Goal: Transaction & Acquisition: Purchase product/service

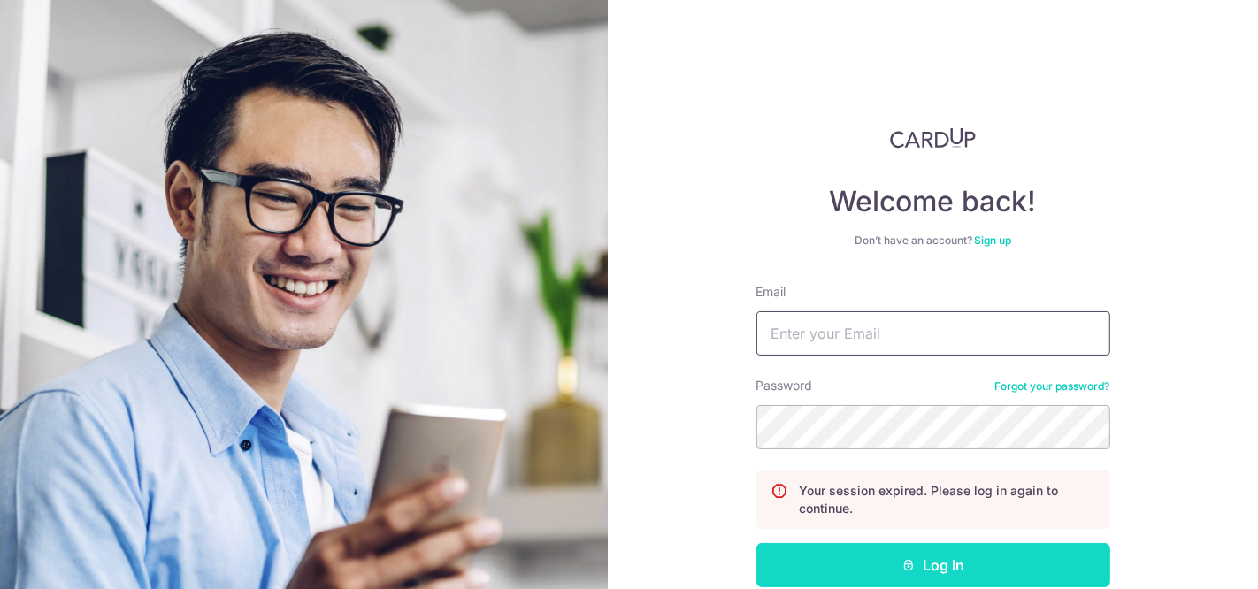
type input "luc86@live.com"
click at [838, 566] on button "Log in" at bounding box center [934, 565] width 354 height 44
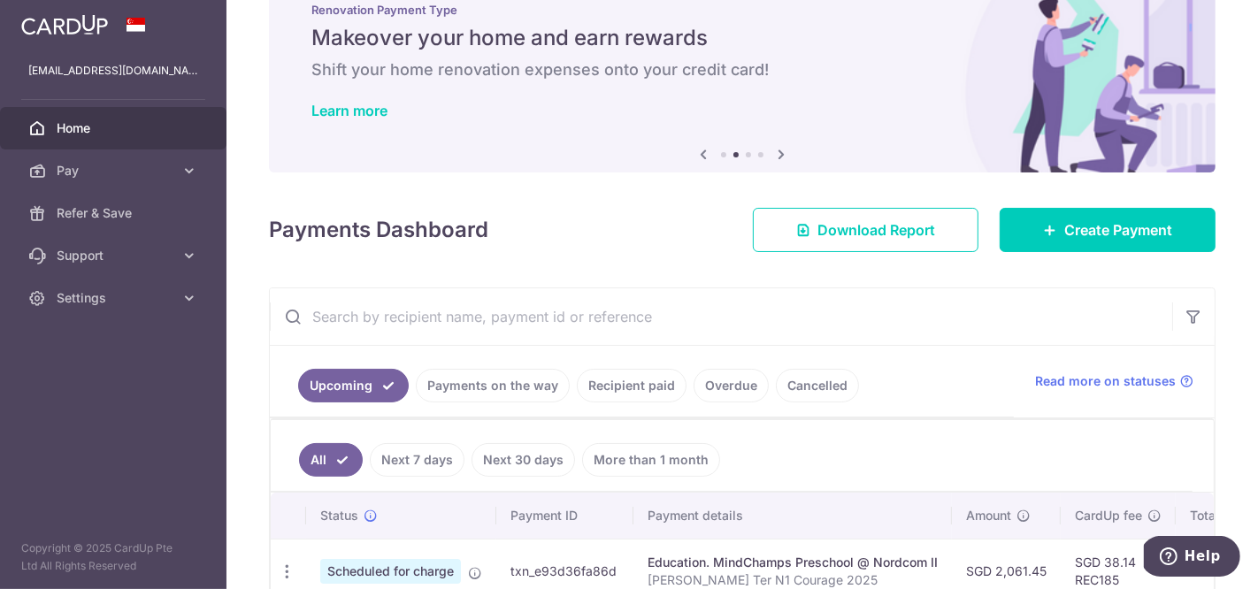
scroll to position [63, 0]
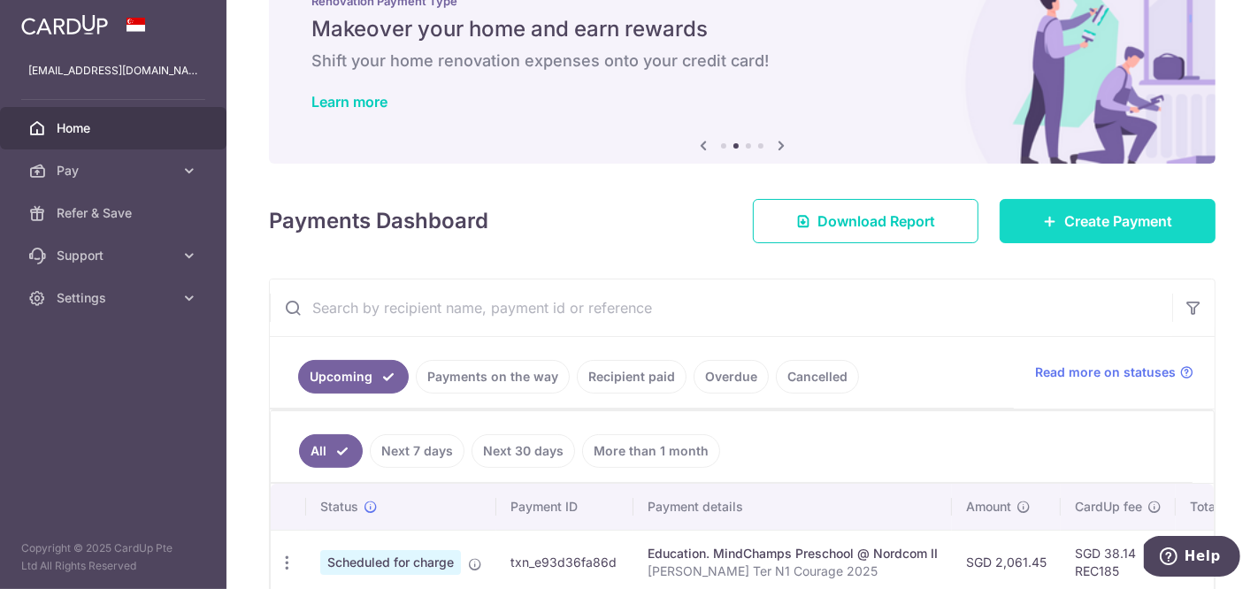
click at [1025, 210] on link "Create Payment" at bounding box center [1108, 221] width 216 height 44
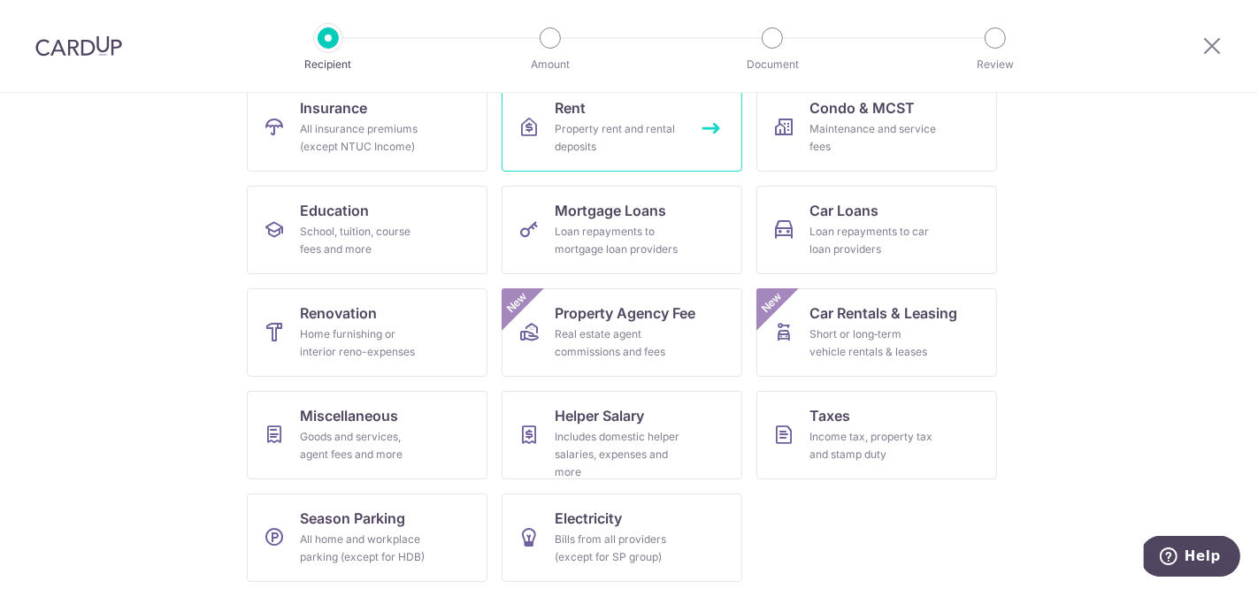
scroll to position [201, 0]
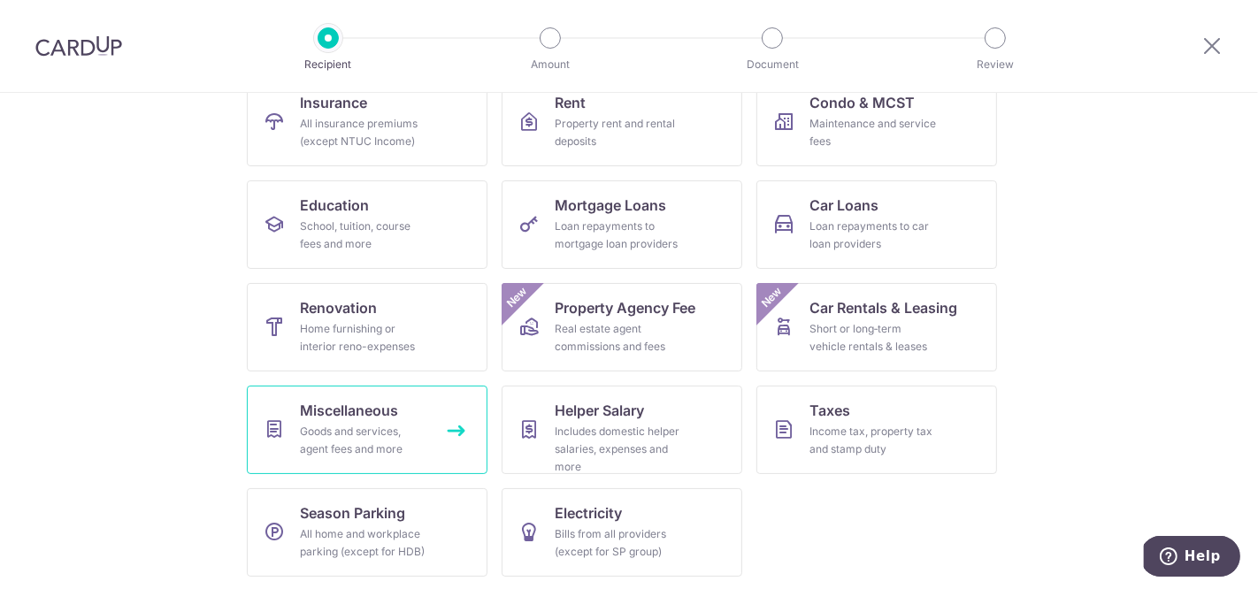
click at [385, 420] on link "Miscellaneous Goods and services, agent fees and more" at bounding box center [367, 430] width 241 height 88
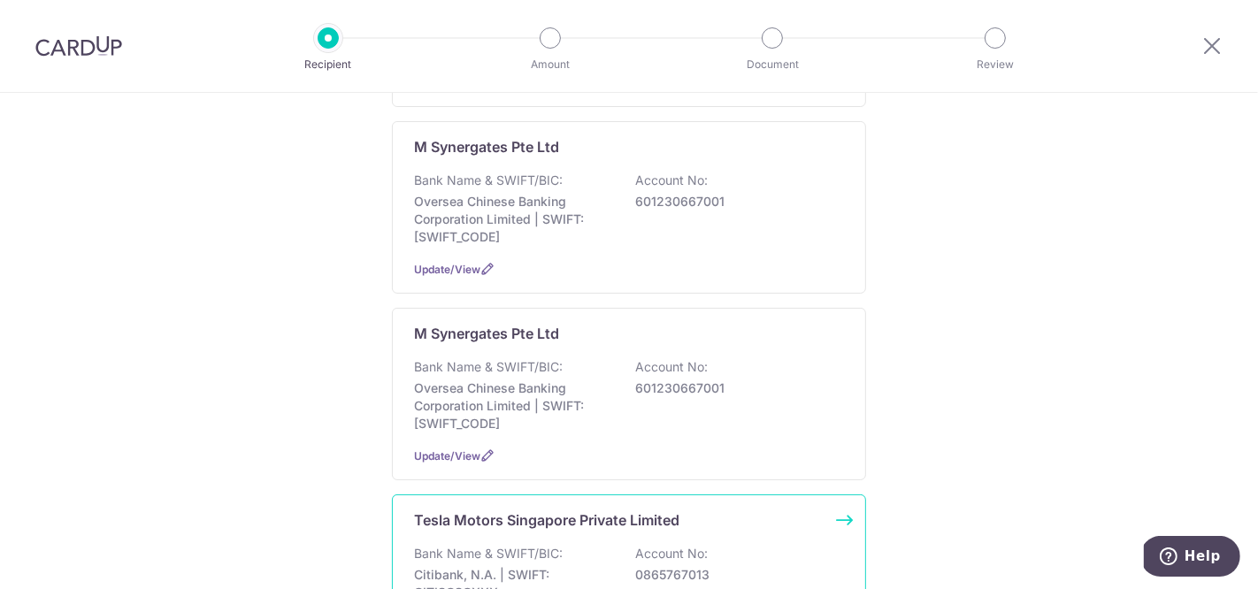
scroll to position [1022, 0]
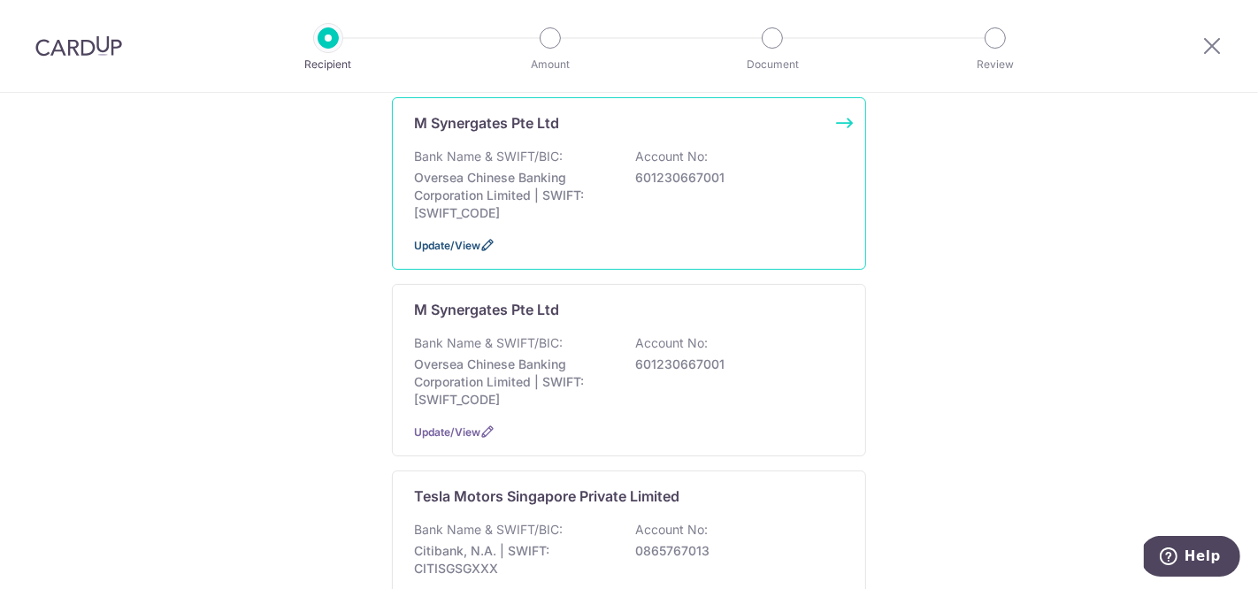
click at [461, 239] on span "Update/View" at bounding box center [447, 245] width 66 height 13
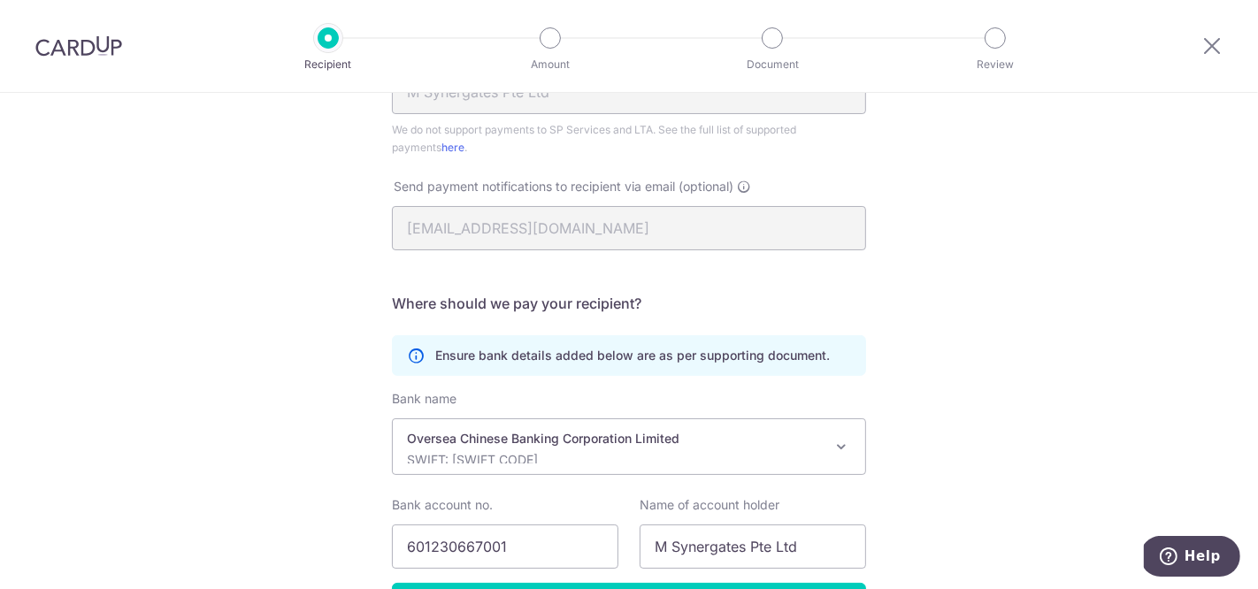
scroll to position [573, 0]
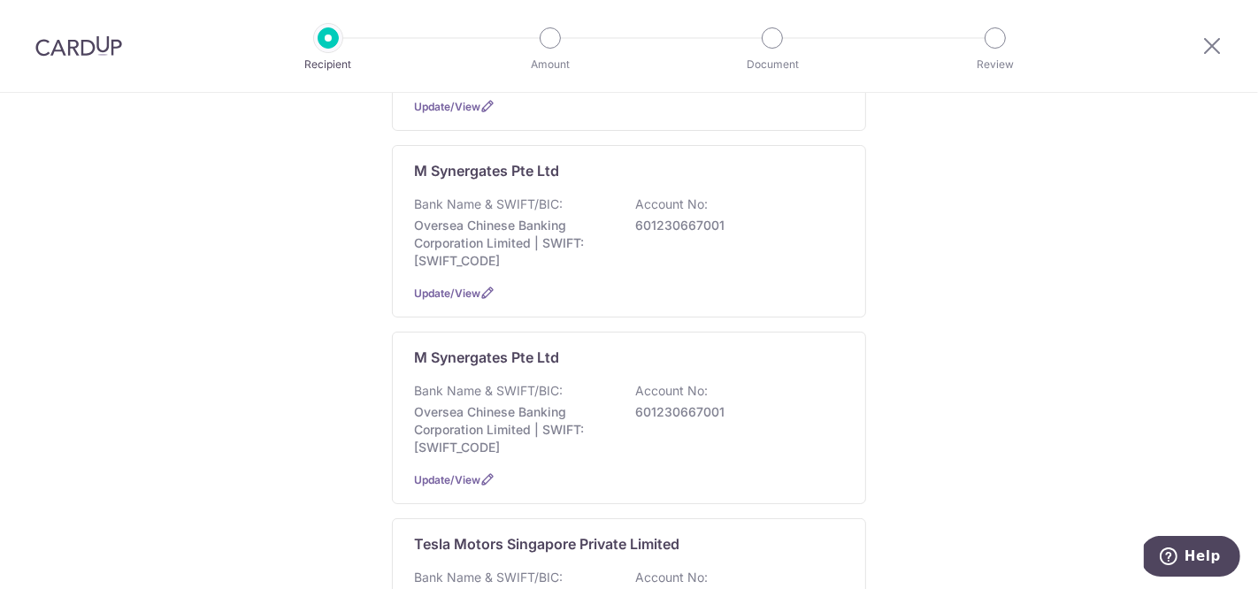
scroll to position [996, 0]
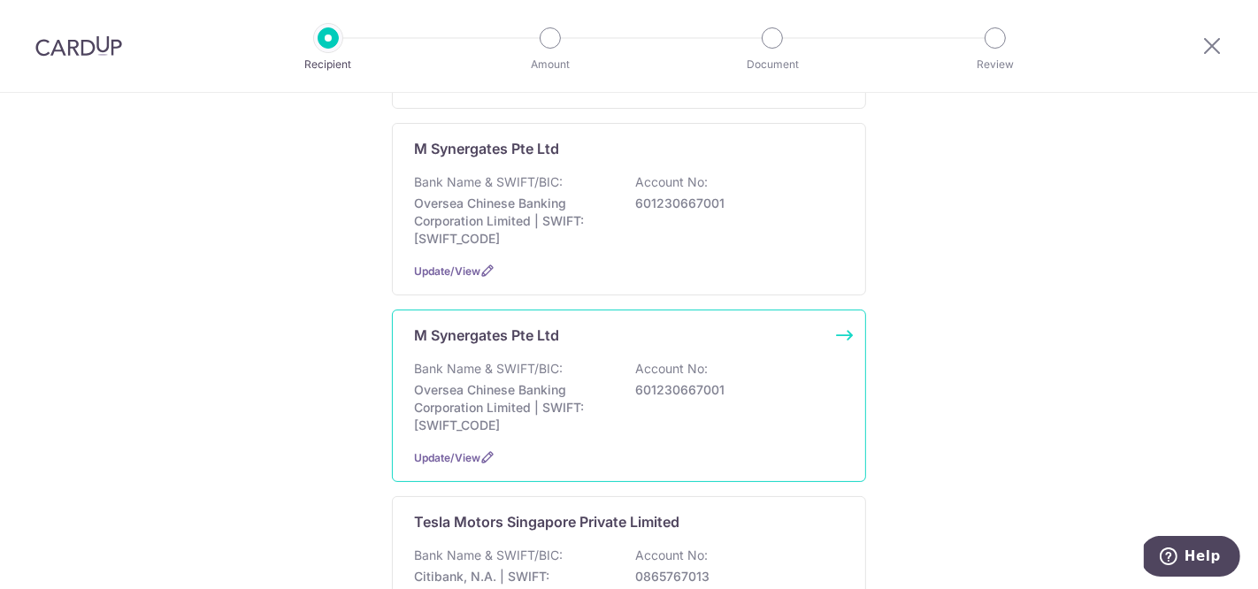
click at [466, 420] on div "M Synergates Pte Ltd Bank Name & SWIFT/BIC: Oversea Chinese Banking Corporation…" at bounding box center [629, 396] width 474 height 173
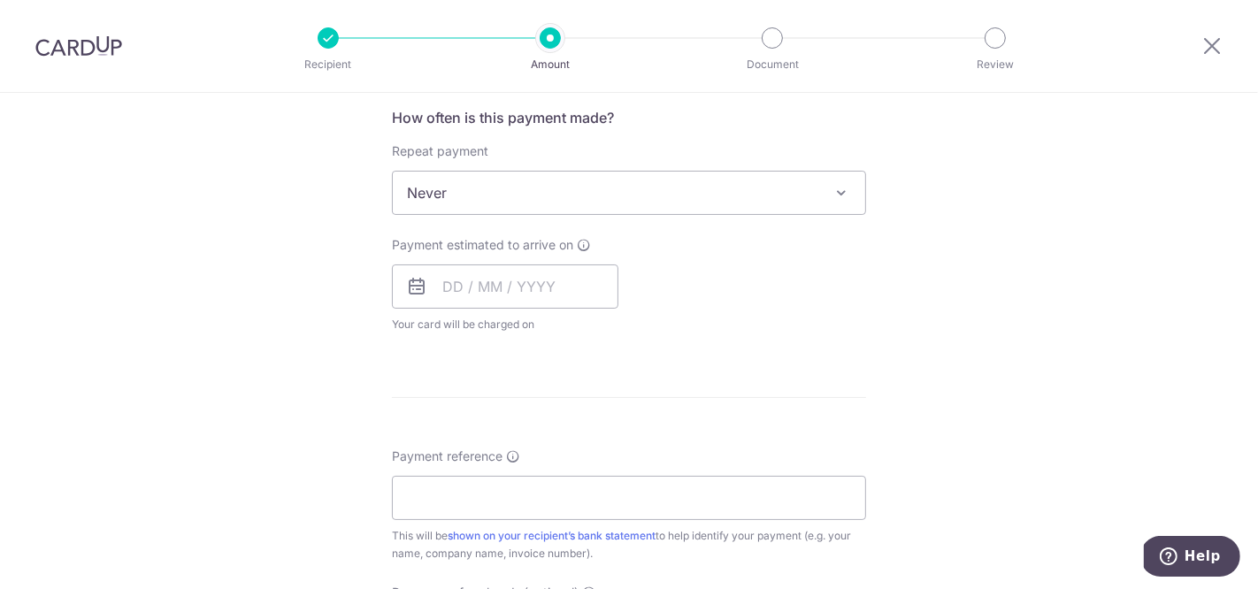
scroll to position [665, 0]
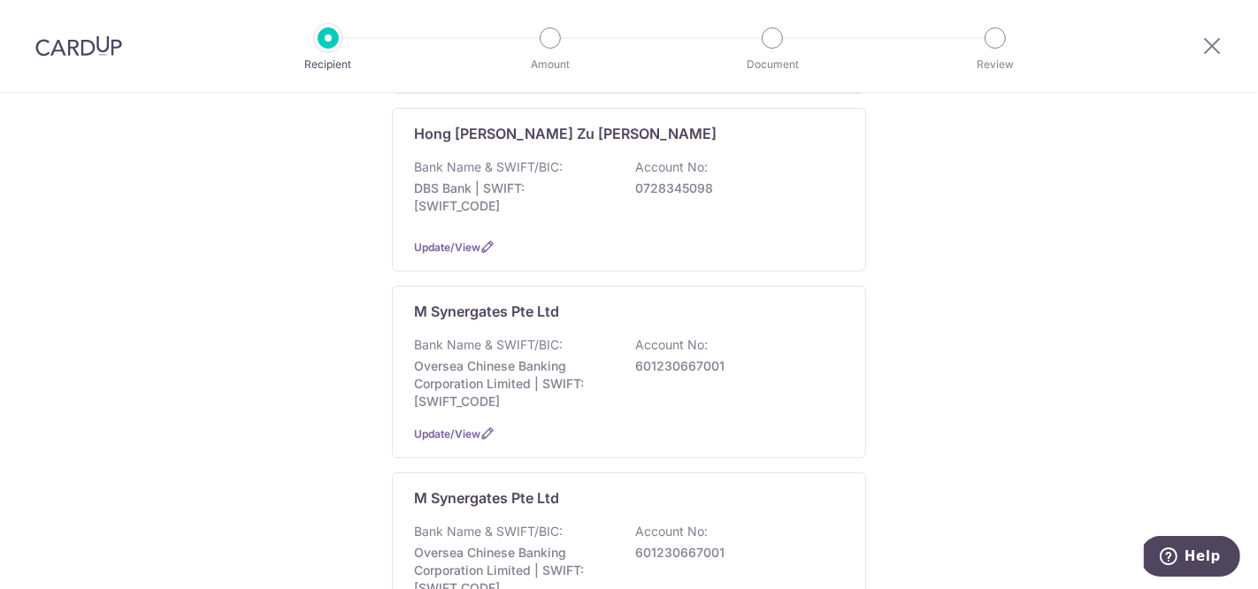
scroll to position [936, 0]
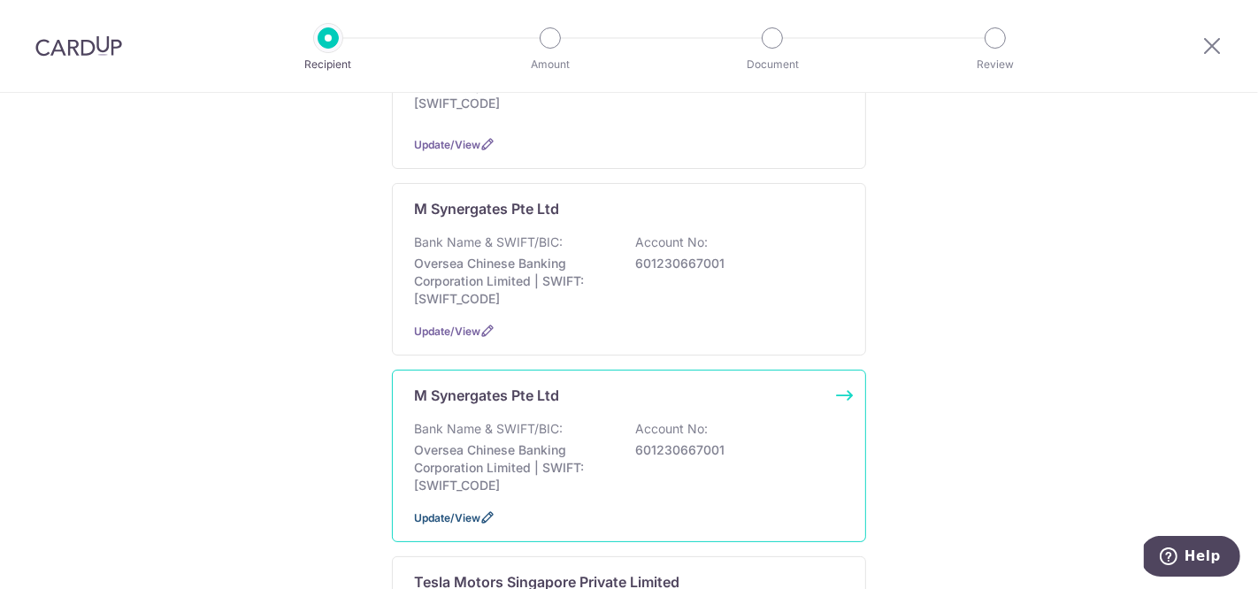
click at [458, 511] on span "Update/View" at bounding box center [447, 517] width 66 height 13
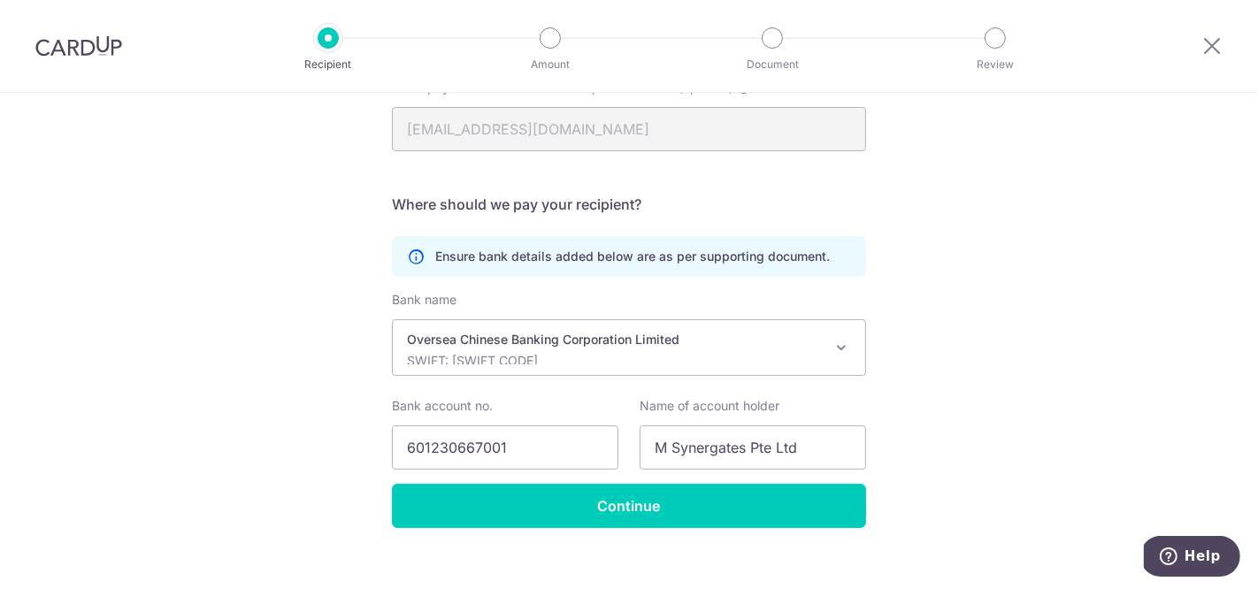
scroll to position [573, 0]
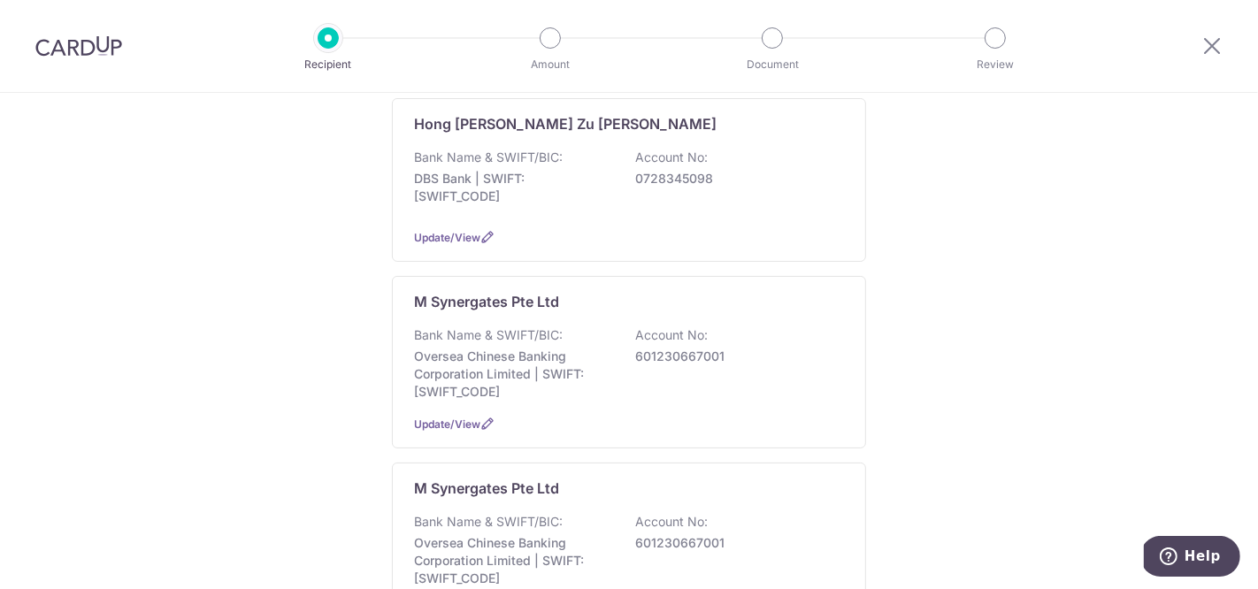
scroll to position [885, 0]
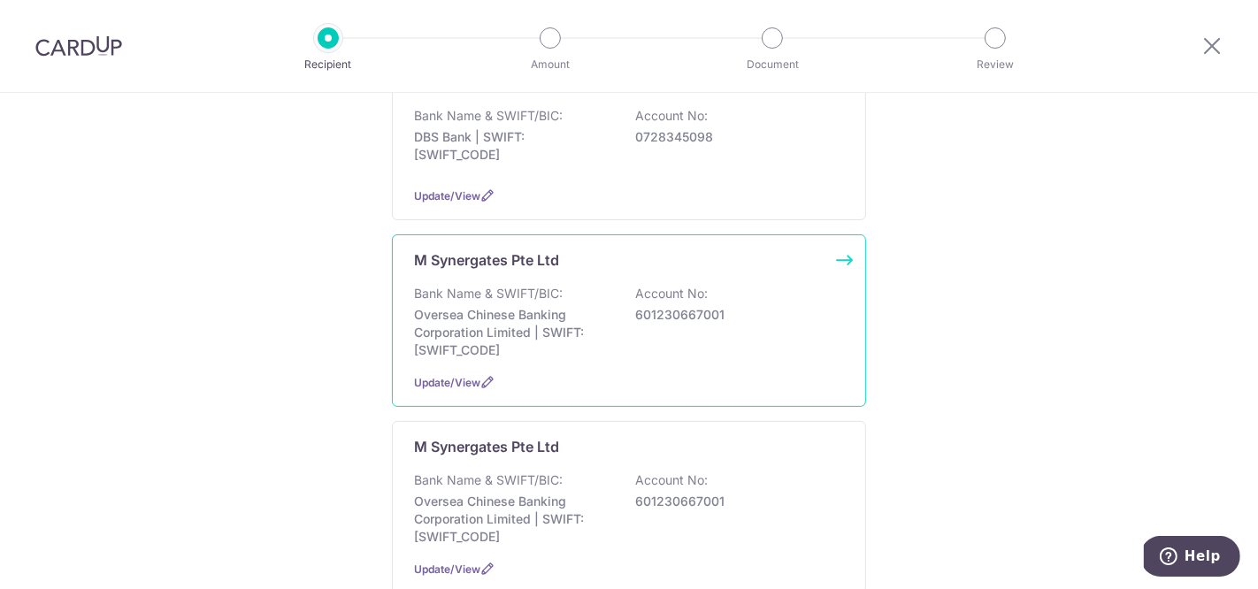
click at [826, 310] on div "Bank Name & SWIFT/BIC: Oversea Chinese Banking Corporation Limited | SWIFT: OCB…" at bounding box center [629, 322] width 430 height 74
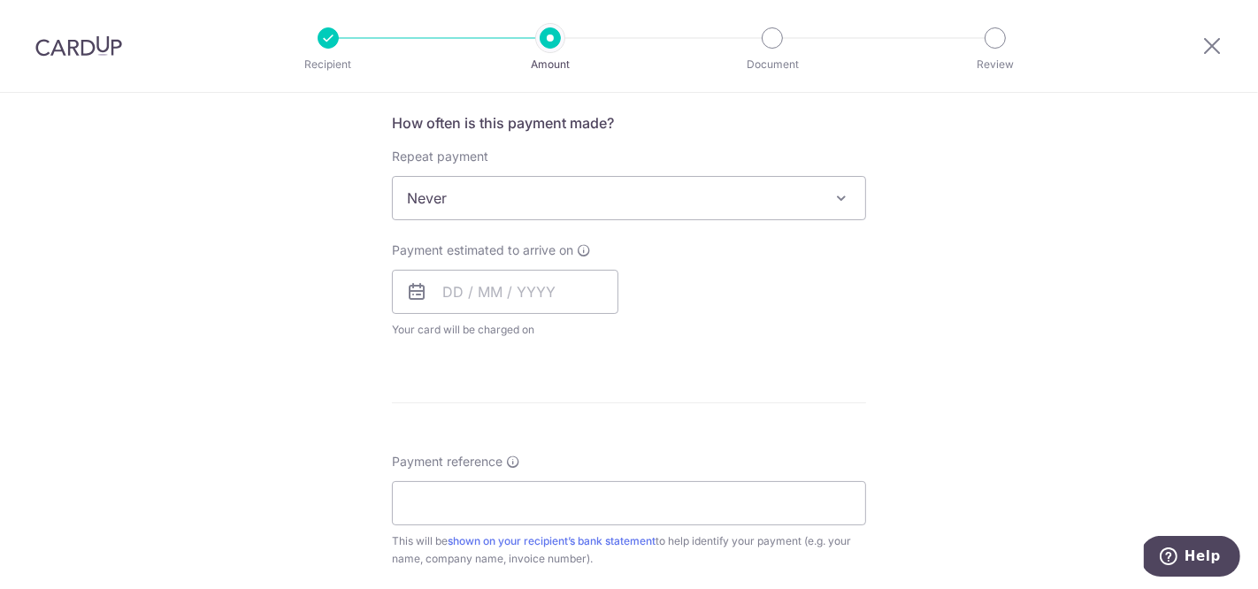
scroll to position [688, 0]
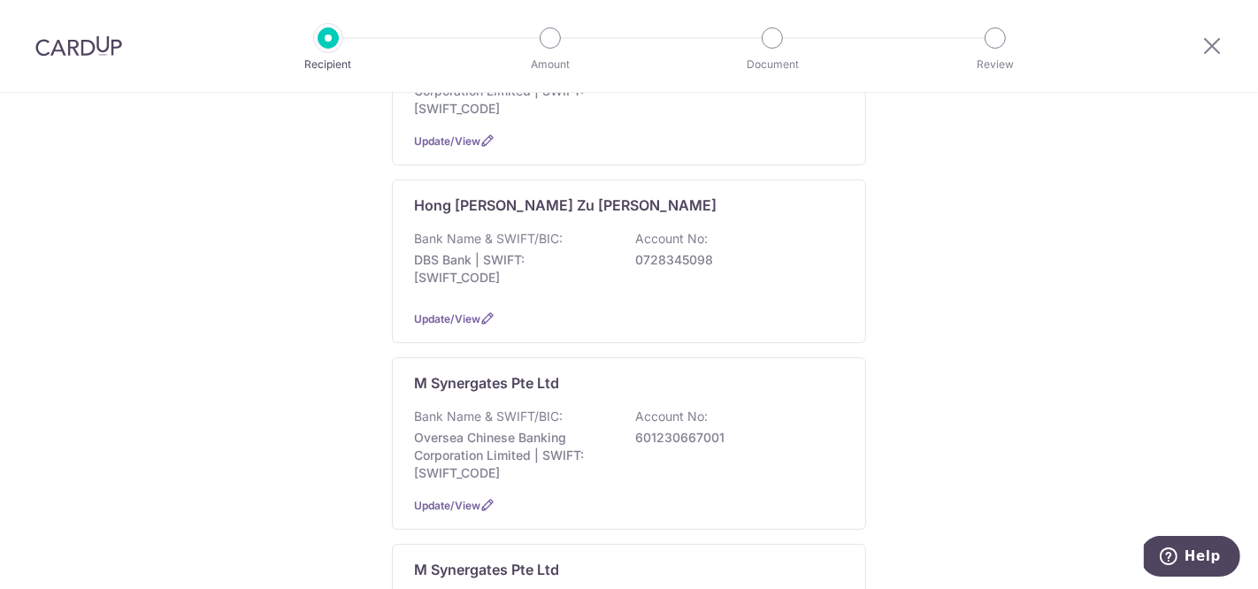
scroll to position [830, 0]
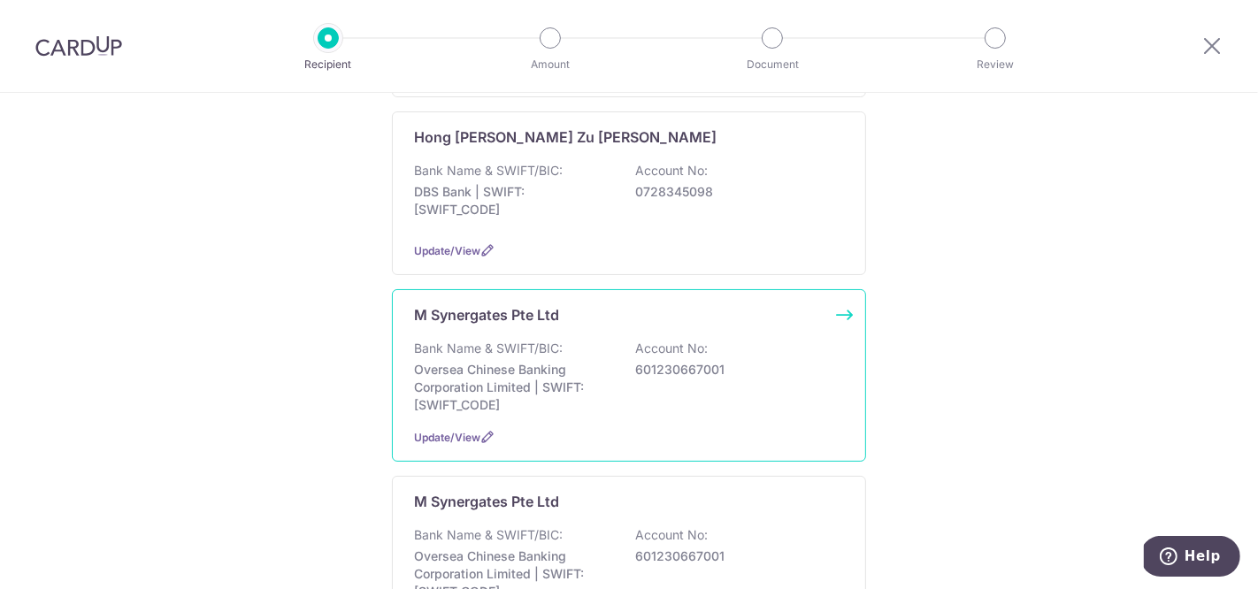
click at [705, 340] on p "Account No:" at bounding box center [671, 349] width 73 height 18
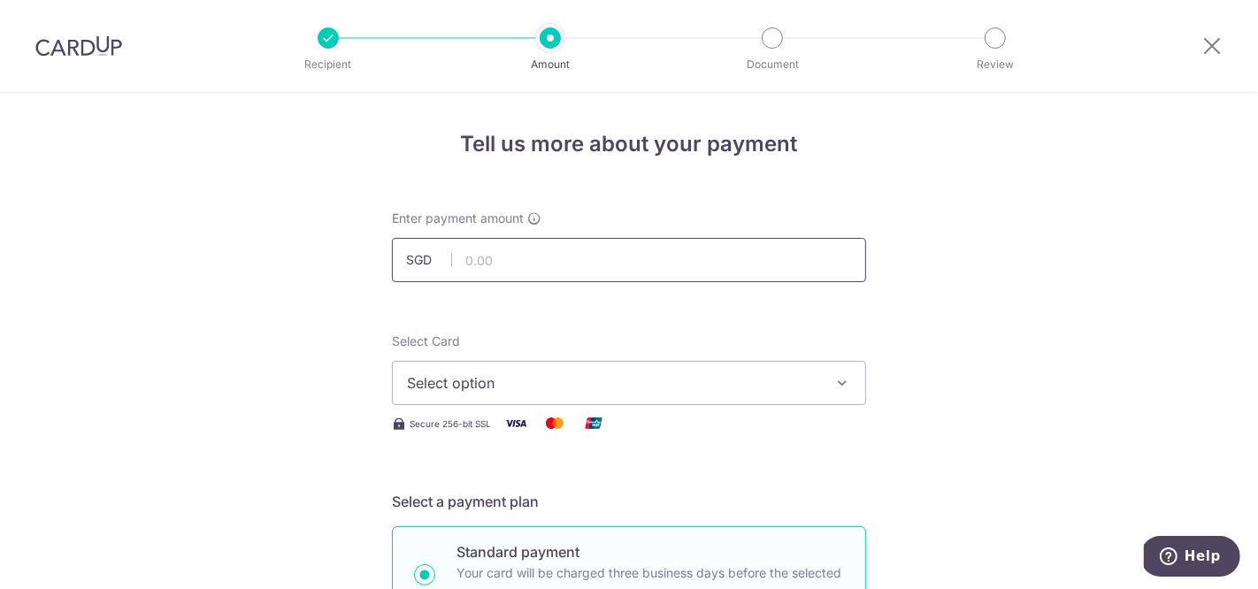
click at [517, 254] on input "text" at bounding box center [629, 260] width 474 height 44
type input "144.50"
click at [527, 388] on span "Select option" at bounding box center [613, 383] width 412 height 21
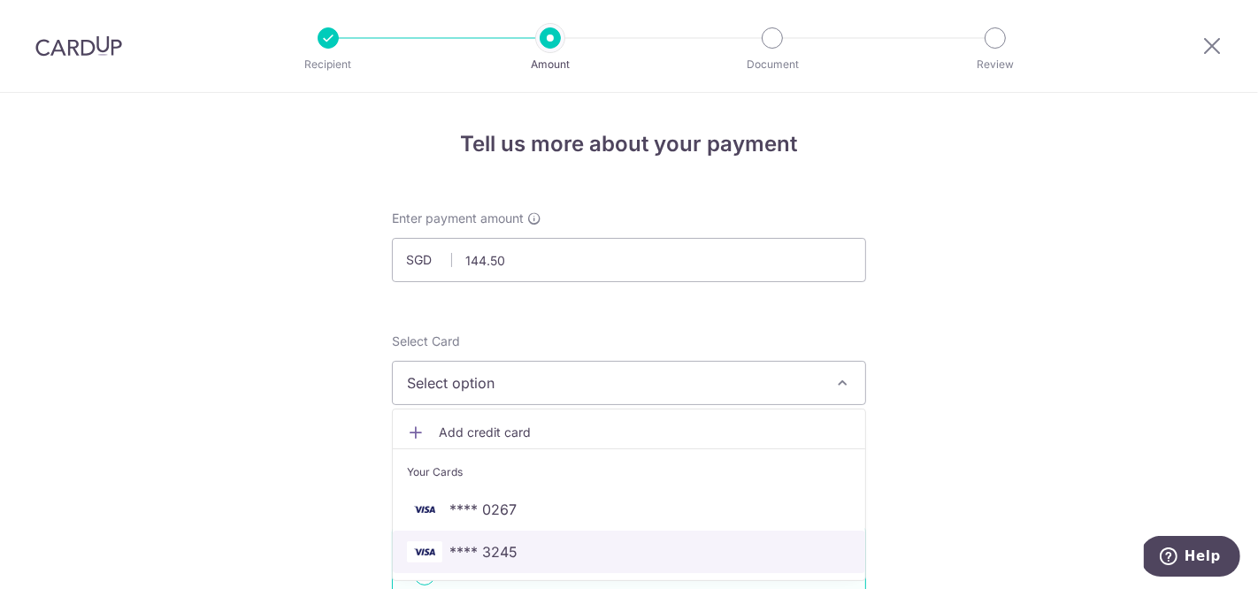
click at [510, 553] on span "**** 3245" at bounding box center [484, 552] width 68 height 21
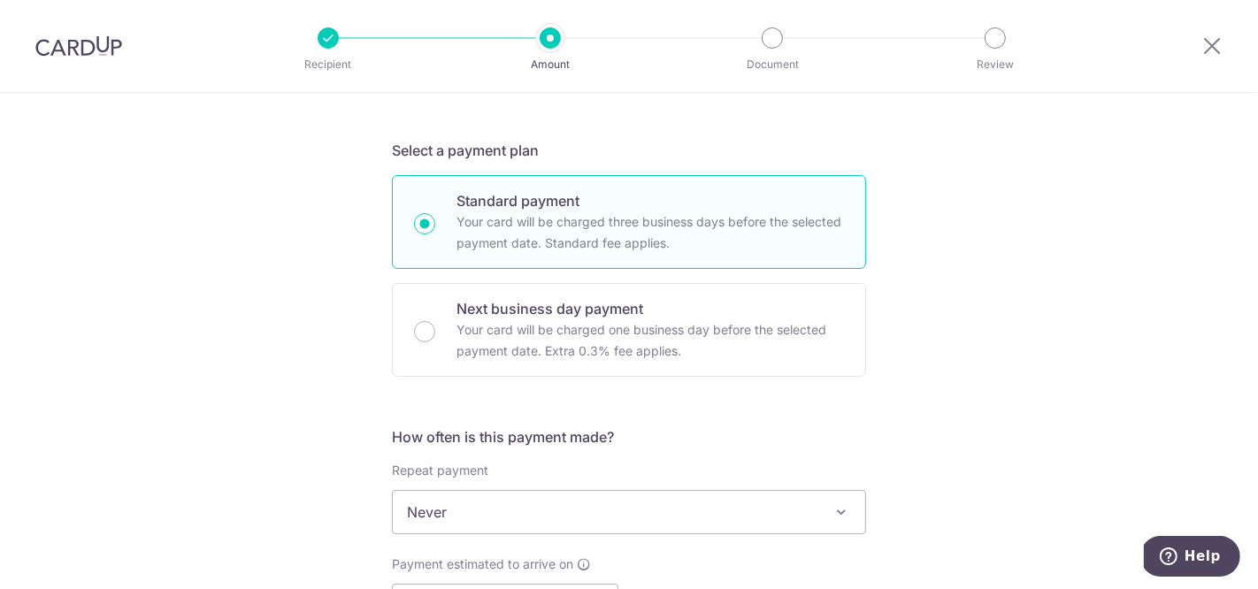
scroll to position [453, 0]
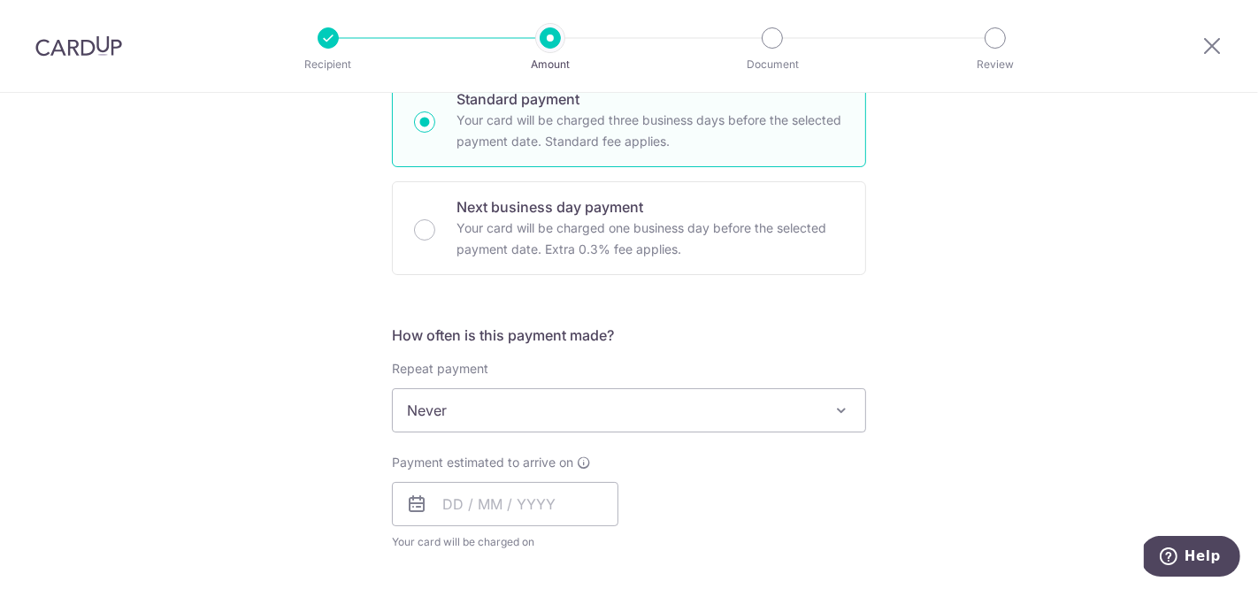
click at [560, 399] on span "Never" at bounding box center [629, 410] width 473 height 42
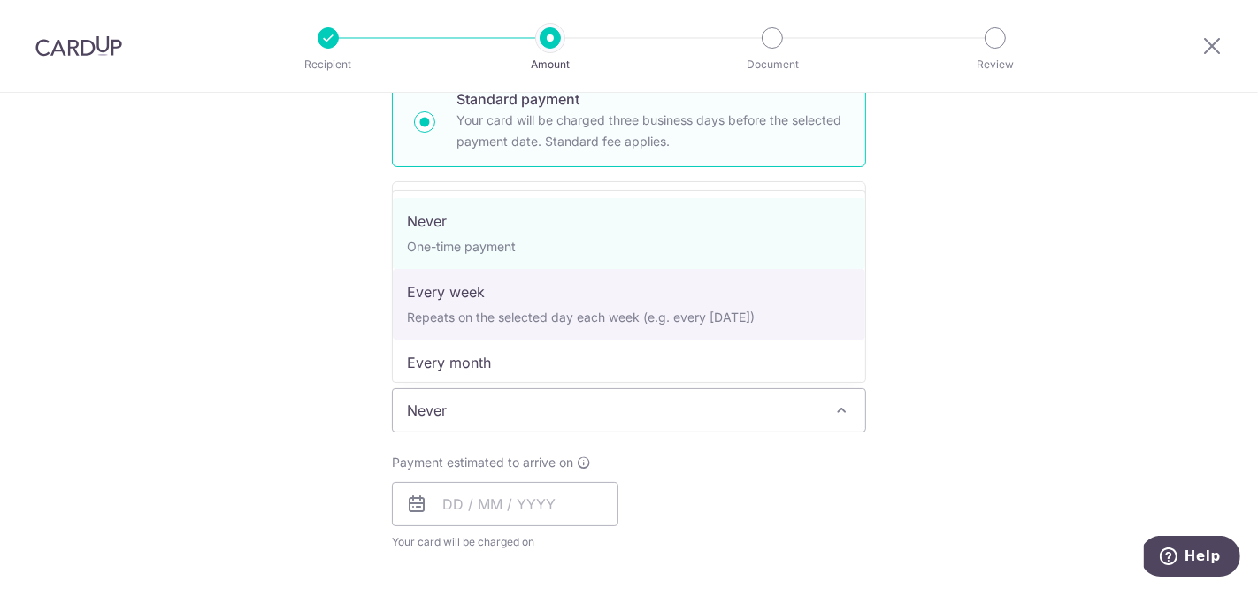
select select "2"
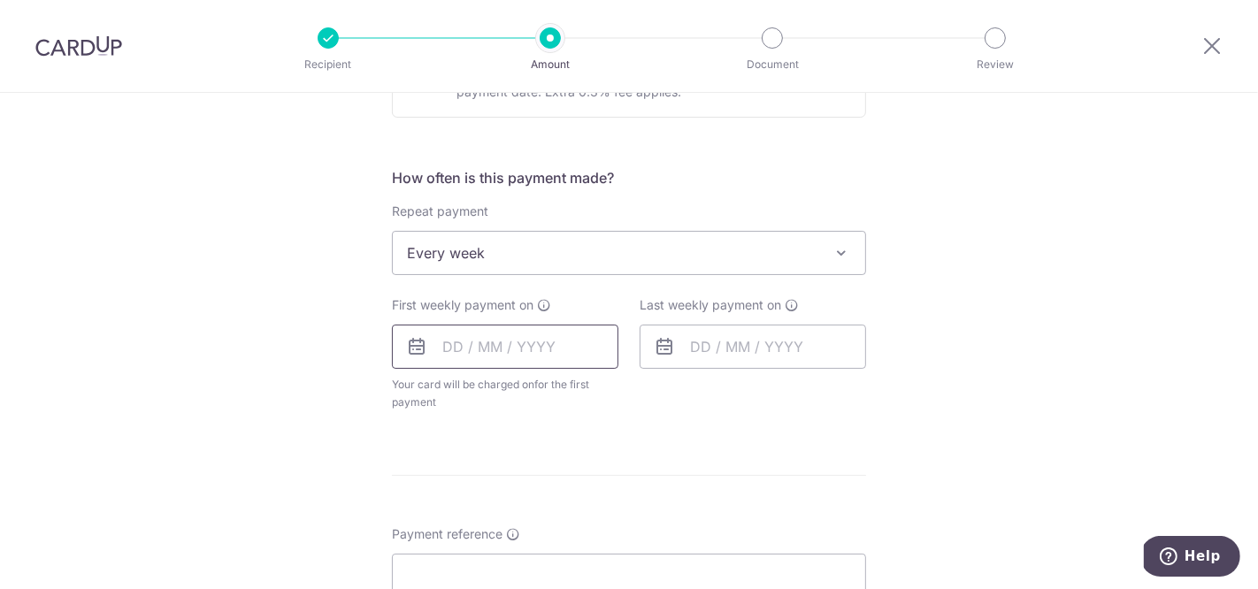
scroll to position [624, 0]
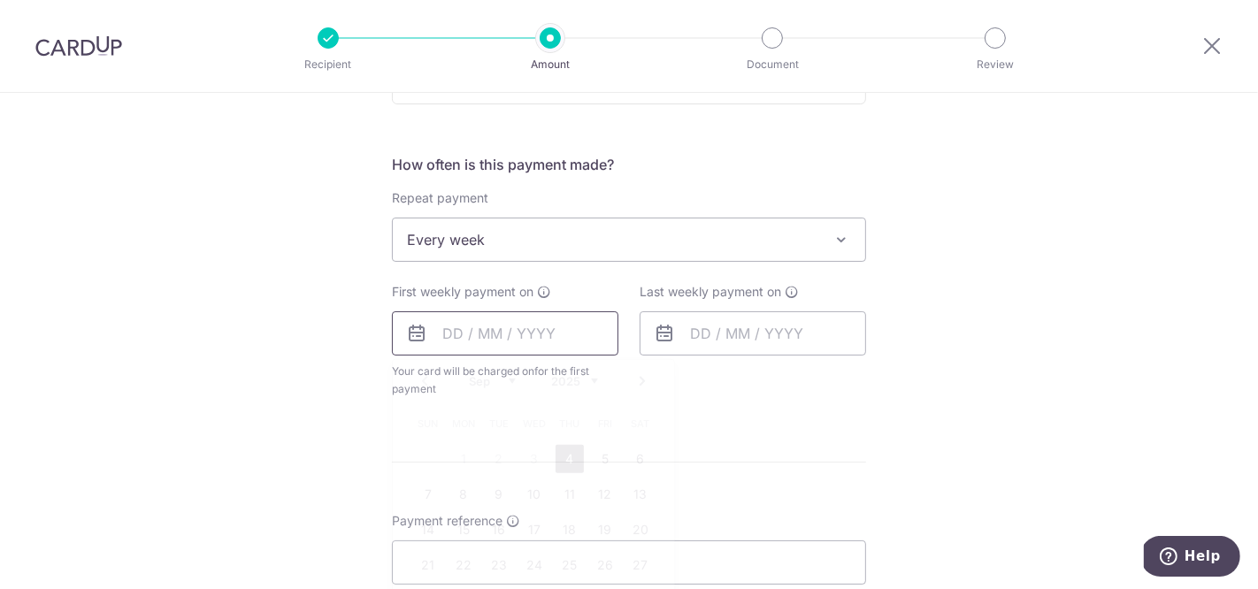
click at [521, 343] on input "text" at bounding box center [505, 334] width 227 height 44
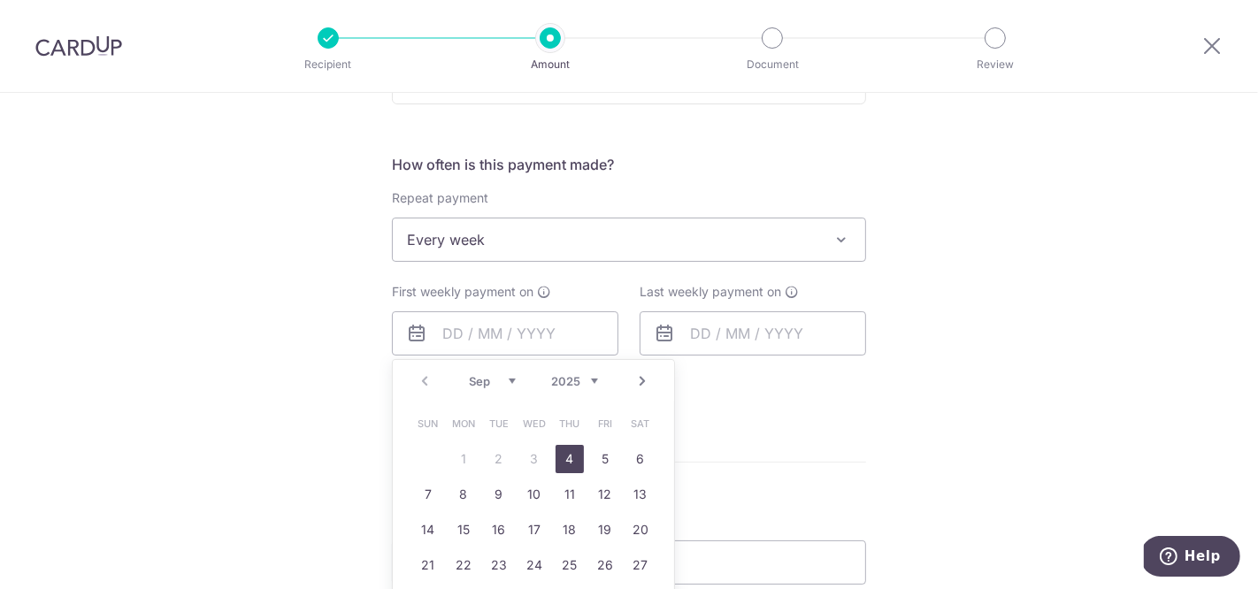
click at [576, 452] on link "4" at bounding box center [570, 459] width 28 height 28
type input "[DATE]"
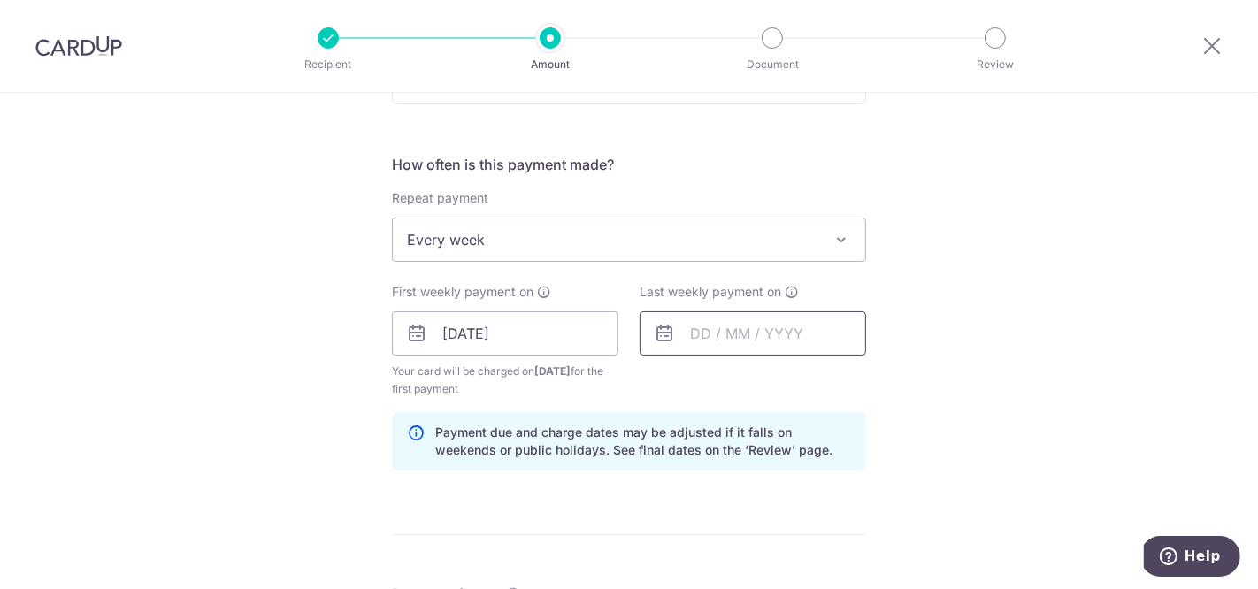
click at [710, 322] on input "text" at bounding box center [753, 334] width 227 height 44
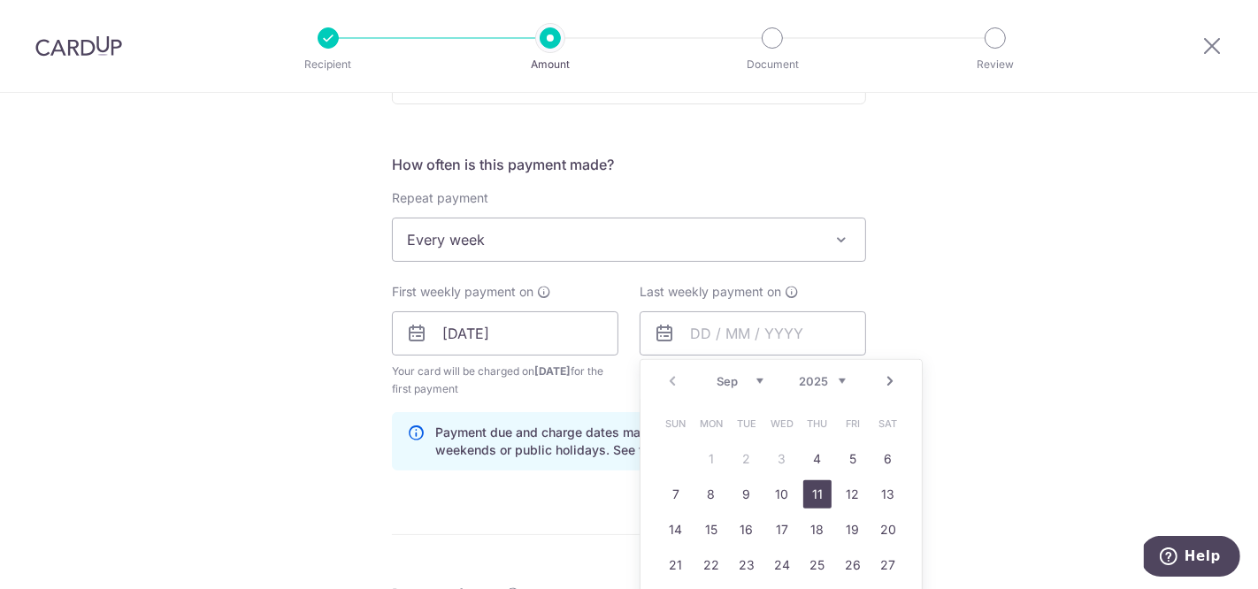
click at [819, 496] on link "11" at bounding box center [818, 495] width 28 height 28
type input "[DATE]"
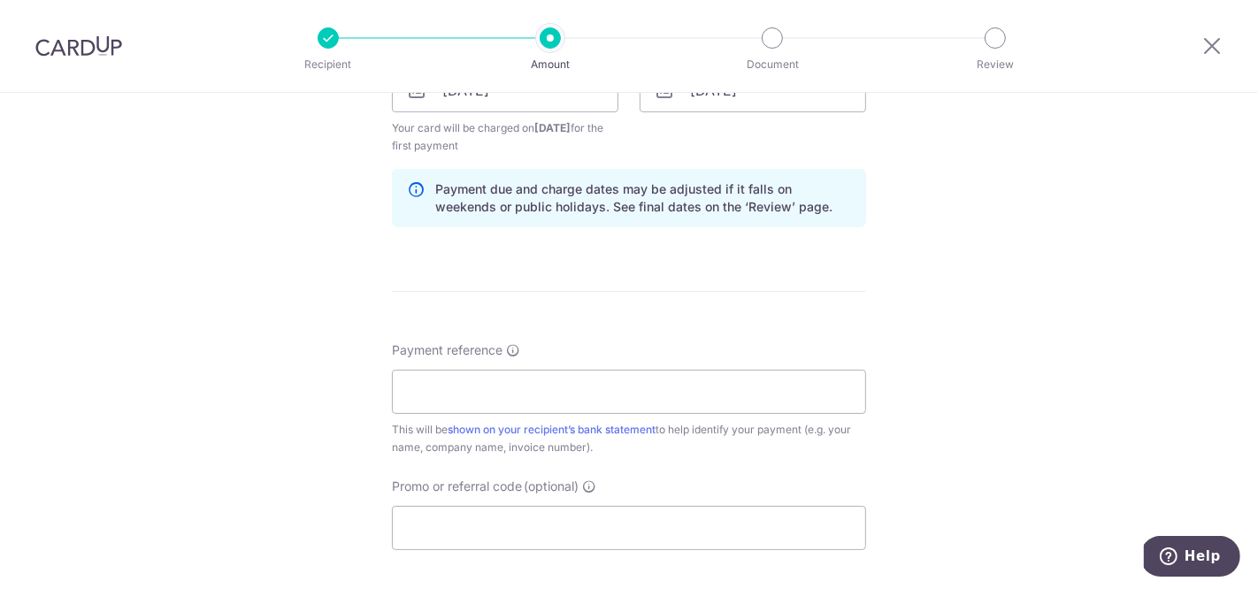
scroll to position [897, 0]
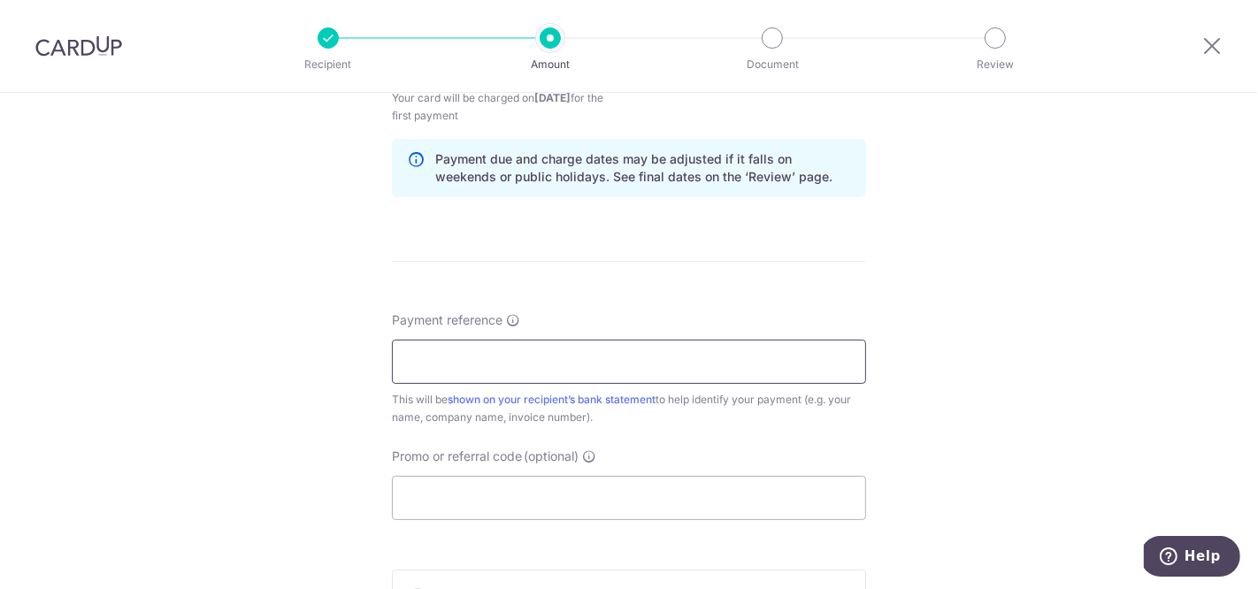
click at [598, 340] on input "Payment reference" at bounding box center [629, 362] width 474 height 44
type input "[PERSON_NAME] Ter Hosting"
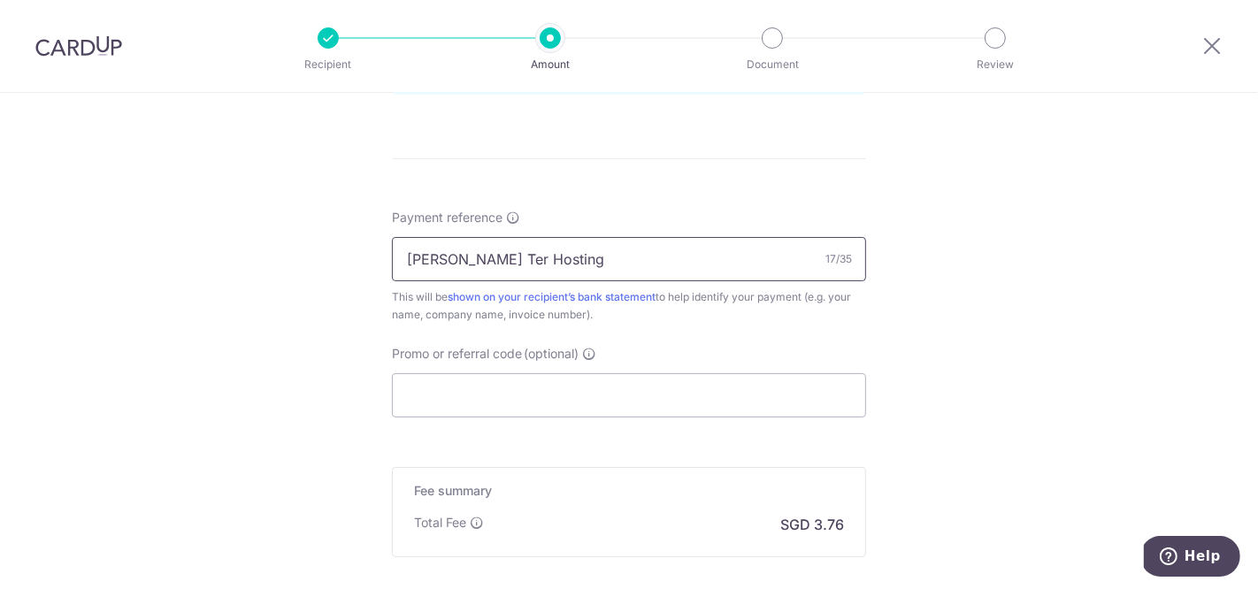
scroll to position [1044, 0]
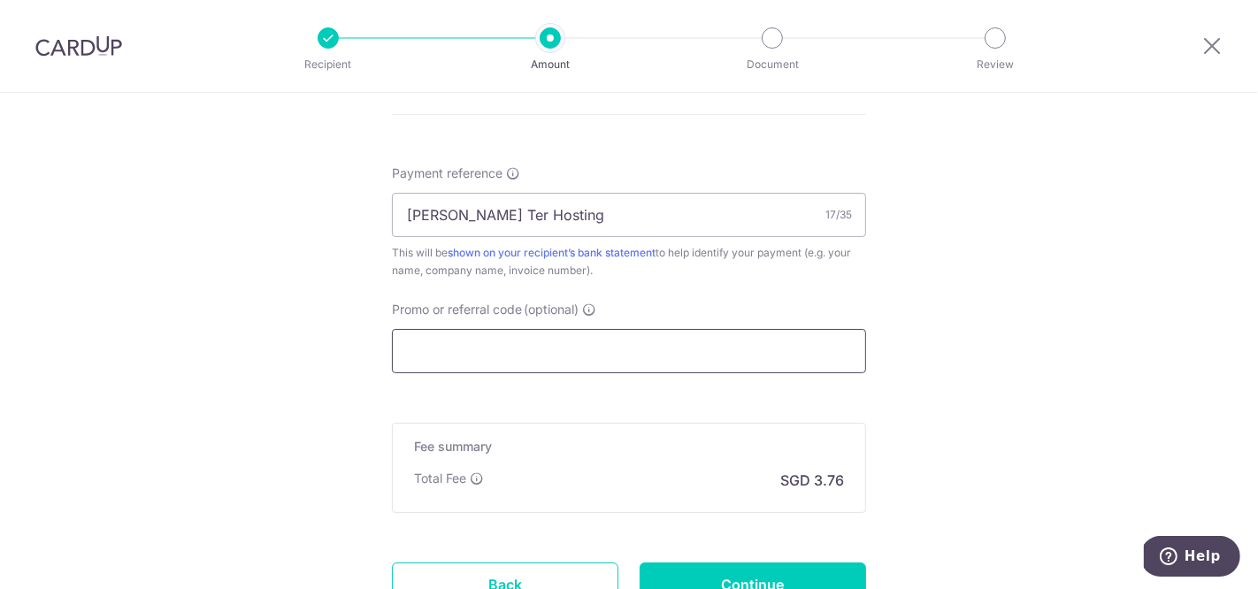
click at [520, 332] on input "Promo or referral code (optional)" at bounding box center [629, 351] width 474 height 44
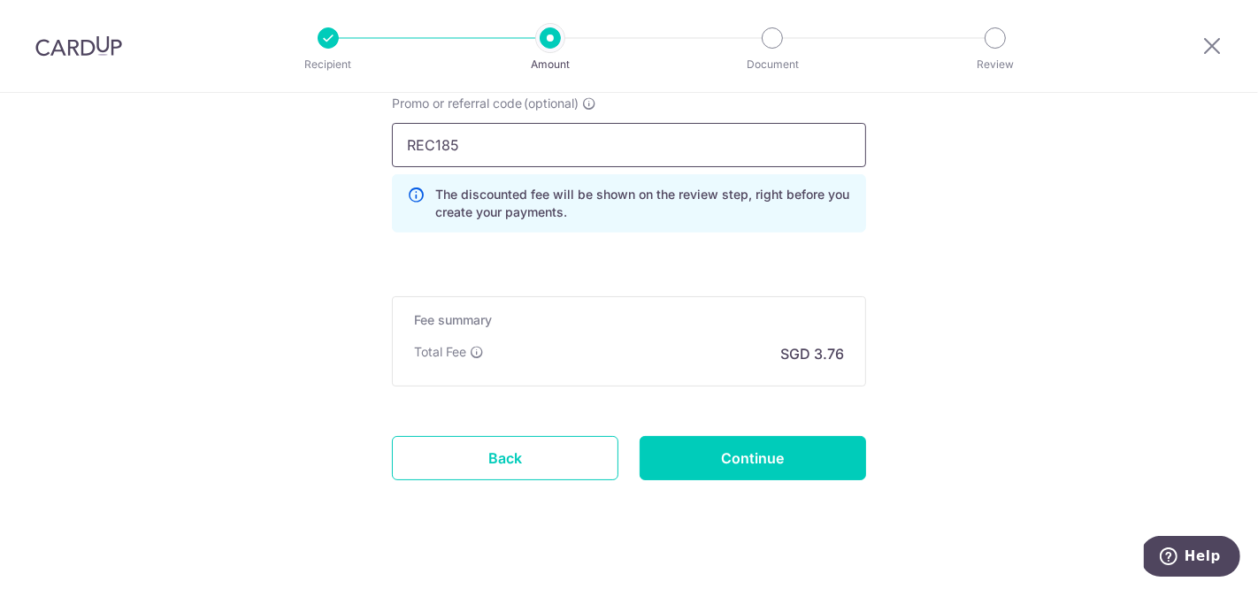
scroll to position [1267, 0]
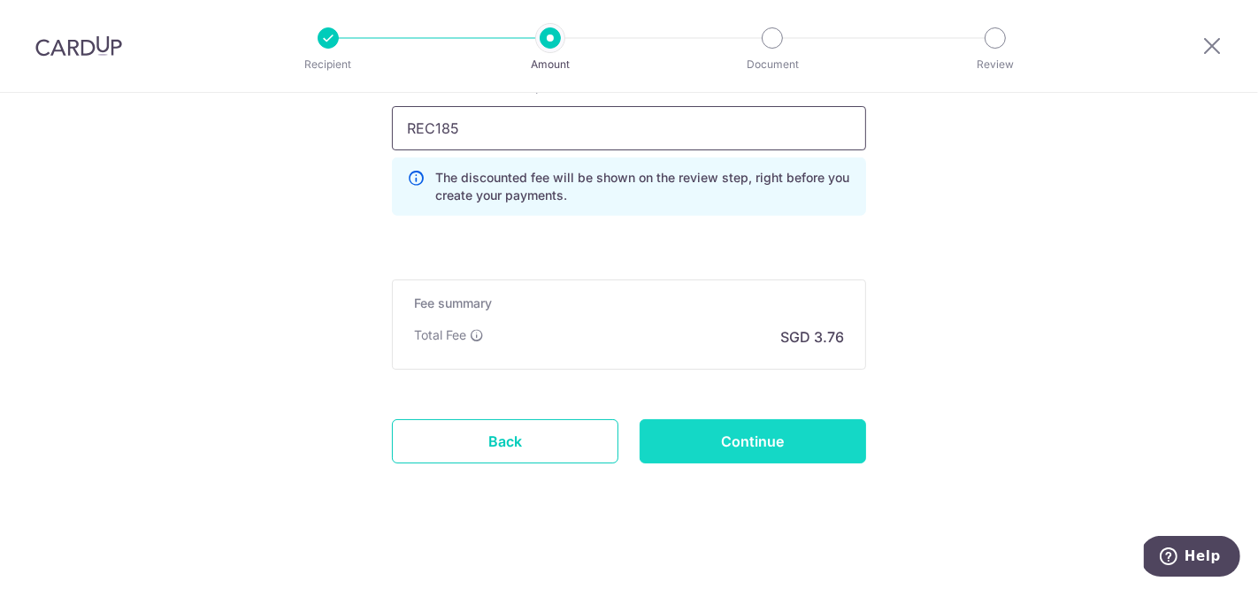
type input "REC185"
click at [784, 434] on input "Continue" at bounding box center [753, 441] width 227 height 44
type input "Create Schedule"
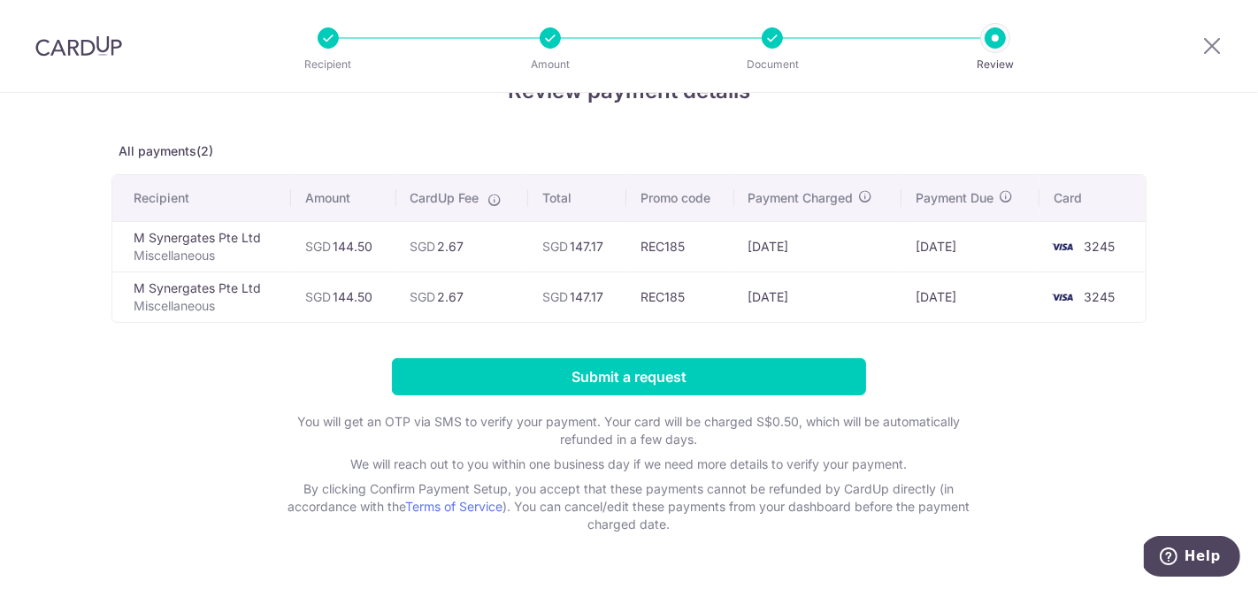
scroll to position [62, 0]
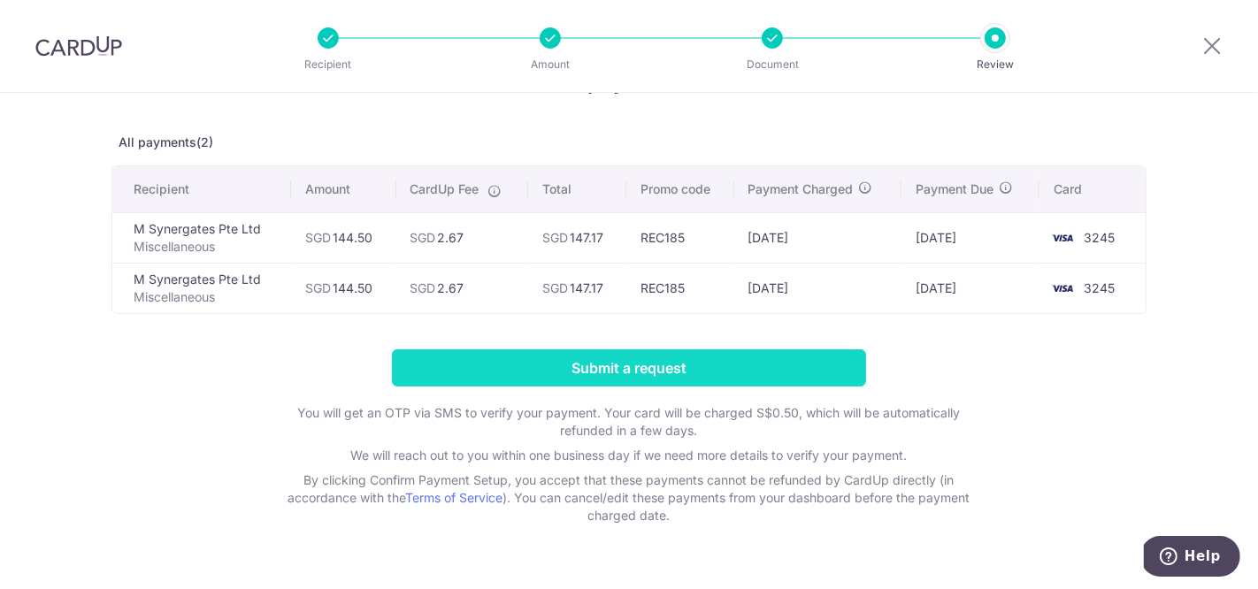
click at [633, 352] on input "Submit a request" at bounding box center [629, 368] width 474 height 37
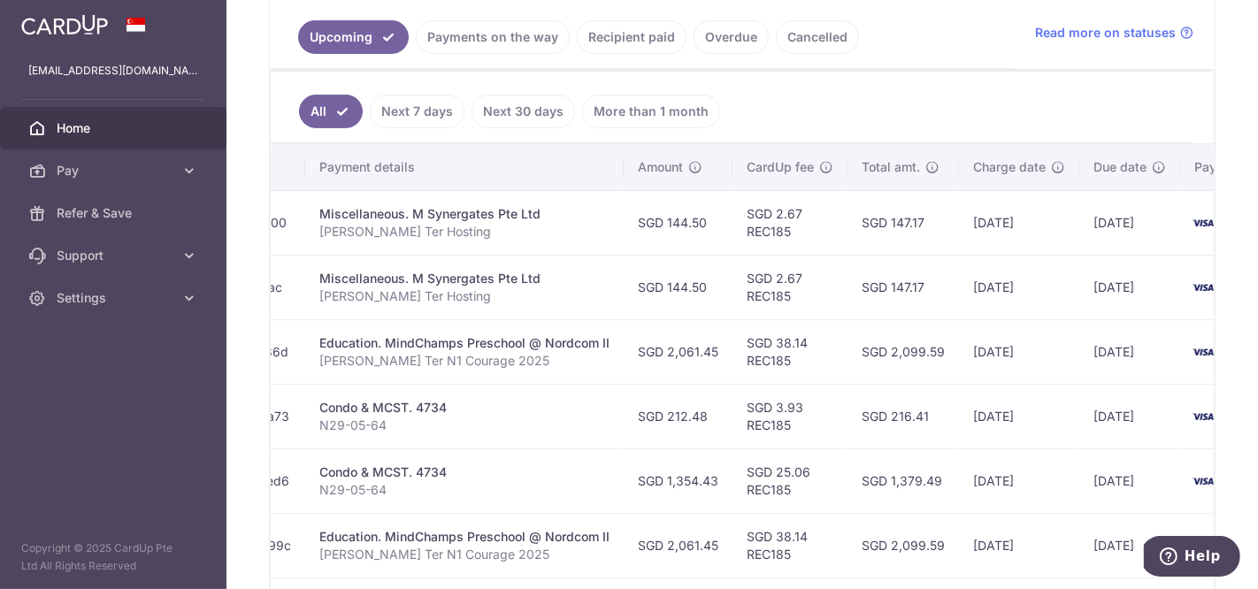
scroll to position [0, 418]
